Goal: Use online tool/utility

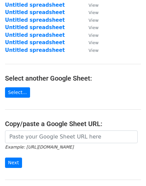
scroll to position [100, 0]
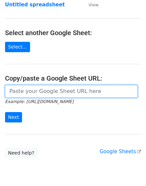
click at [39, 89] on input "url" at bounding box center [71, 91] width 133 height 13
paste input "[URL][DOMAIN_NAME]"
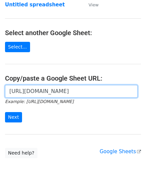
scroll to position [0, 146]
type input "[URL][DOMAIN_NAME]"
click at [5, 112] on input "Next" at bounding box center [13, 117] width 17 height 10
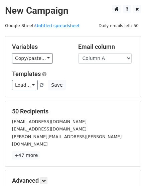
scroll to position [74, 0]
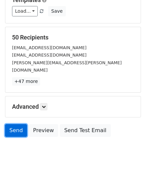
click at [14, 124] on link "Send" at bounding box center [16, 130] width 22 height 13
